Goal: Check status: Check status

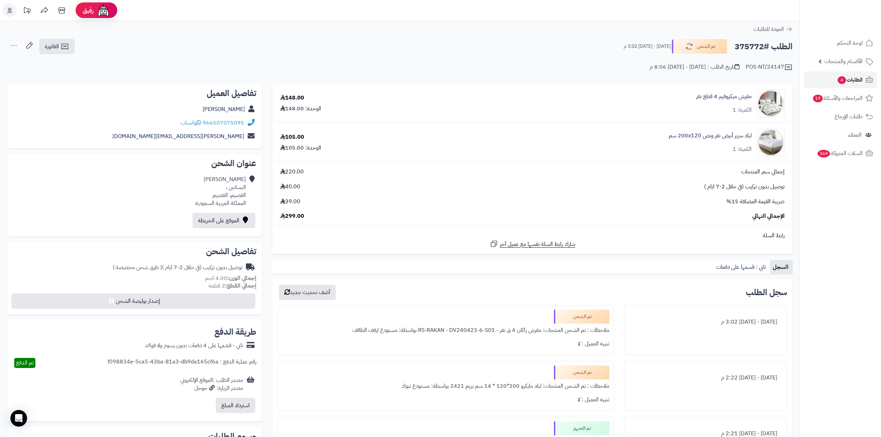
click at [826, 75] on link "الطلبات 4" at bounding box center [840, 79] width 73 height 17
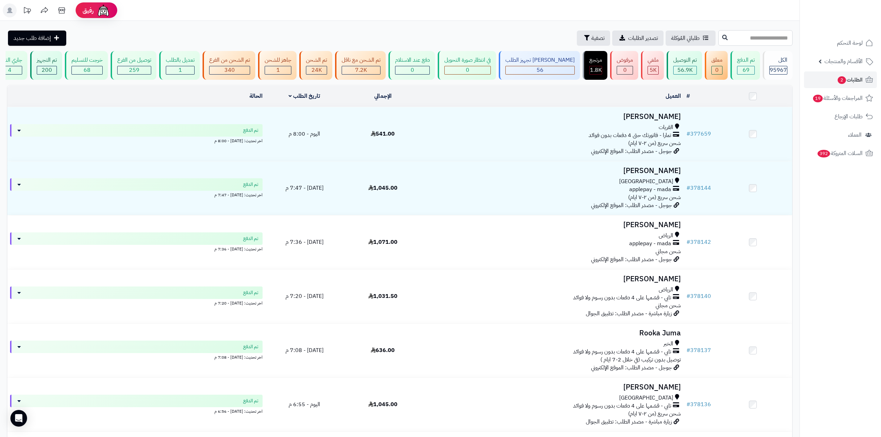
click at [718, 36] on input "text" at bounding box center [755, 38] width 74 height 16
type input "******"
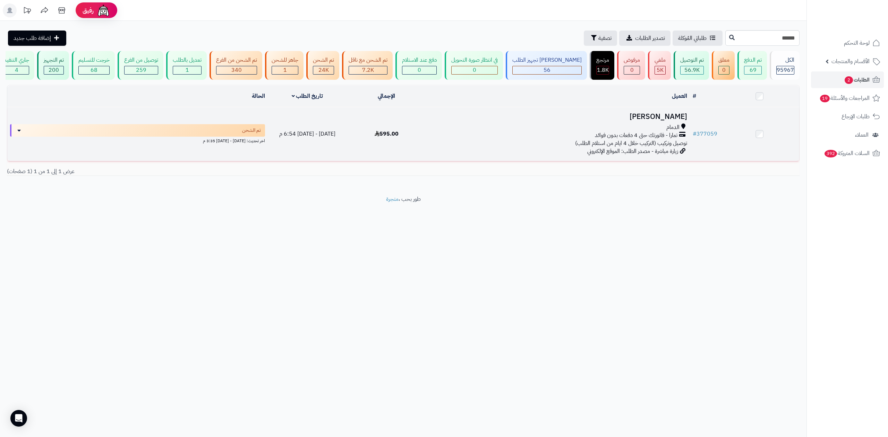
click at [605, 131] on span "تمارا - فاتورتك حتى 4 دفعات بدون فوائد" at bounding box center [636, 135] width 83 height 8
